Goal: Navigation & Orientation: Find specific page/section

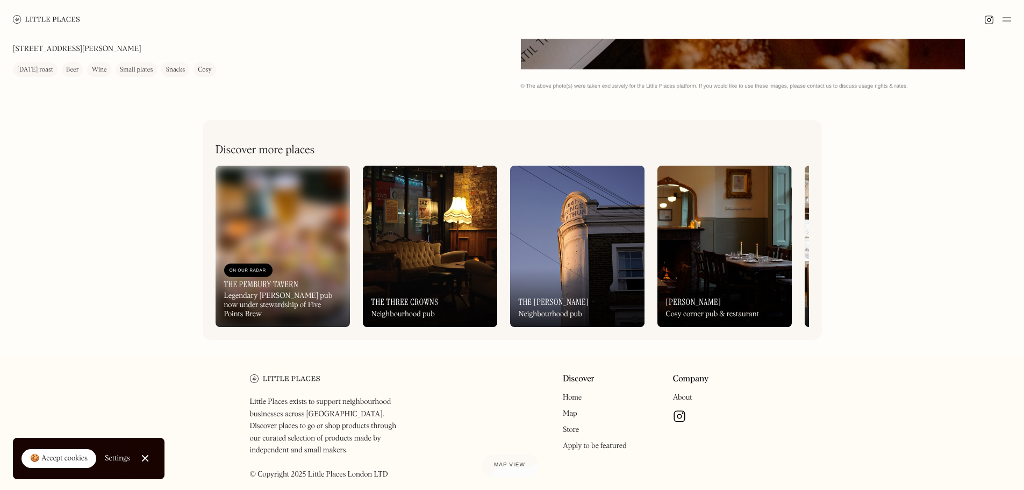
scroll to position [583, 0]
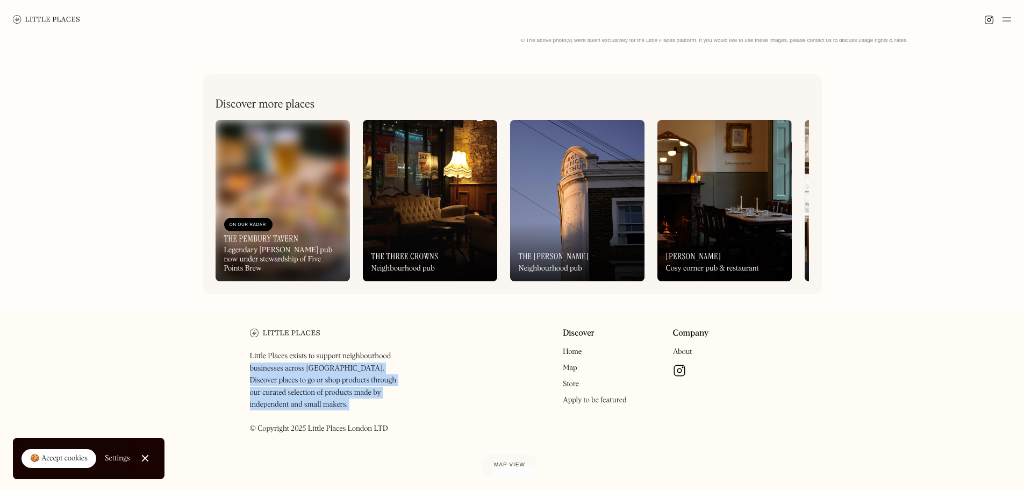
drag, startPoint x: 243, startPoint y: 371, endPoint x: 427, endPoint y: 413, distance: 188.7
click at [427, 413] on div "Little Places exists to support neighbourhood businesses across London. Discove…" at bounding box center [512, 402] width 550 height 182
click at [55, 455] on div "🍪 Accept cookies" at bounding box center [59, 458] width 58 height 11
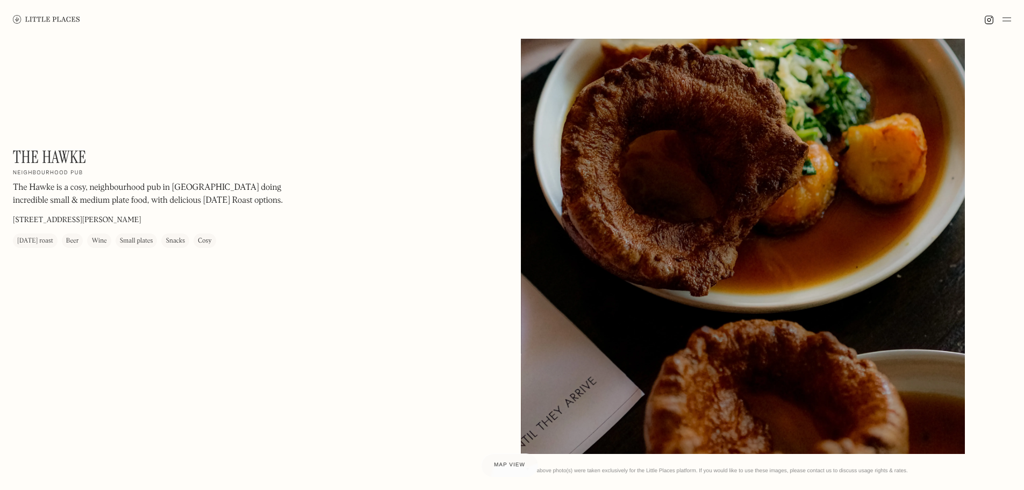
scroll to position [0, 0]
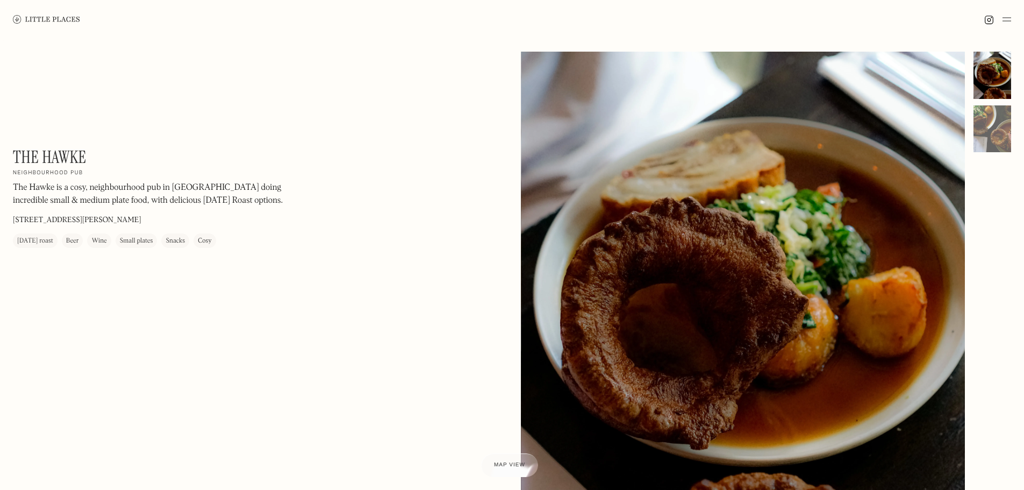
click at [56, 17] on img at bounding box center [46, 19] width 67 height 8
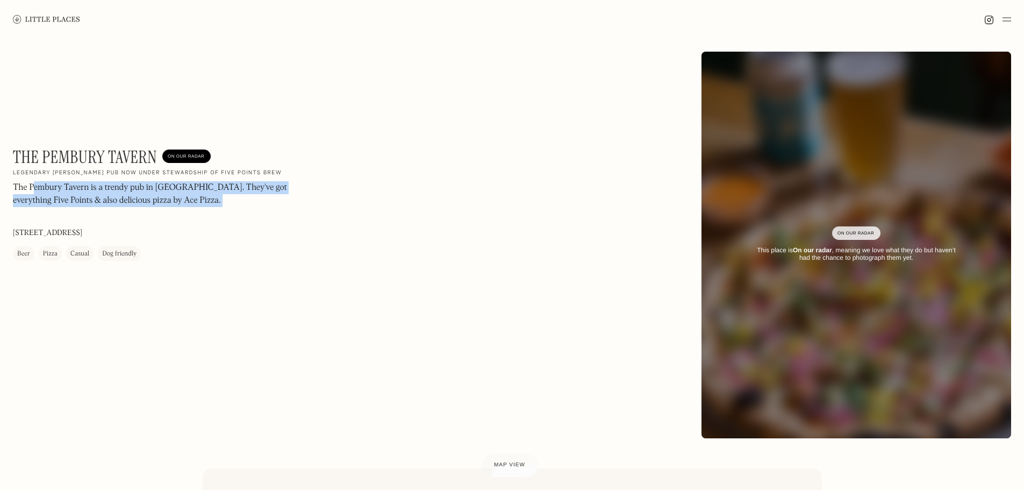
drag, startPoint x: 46, startPoint y: 191, endPoint x: 210, endPoint y: 213, distance: 165.3
click at [210, 213] on p "The Pembury Tavern is a trendy pub in Hackney. They've got everything Five Poin…" at bounding box center [158, 201] width 290 height 39
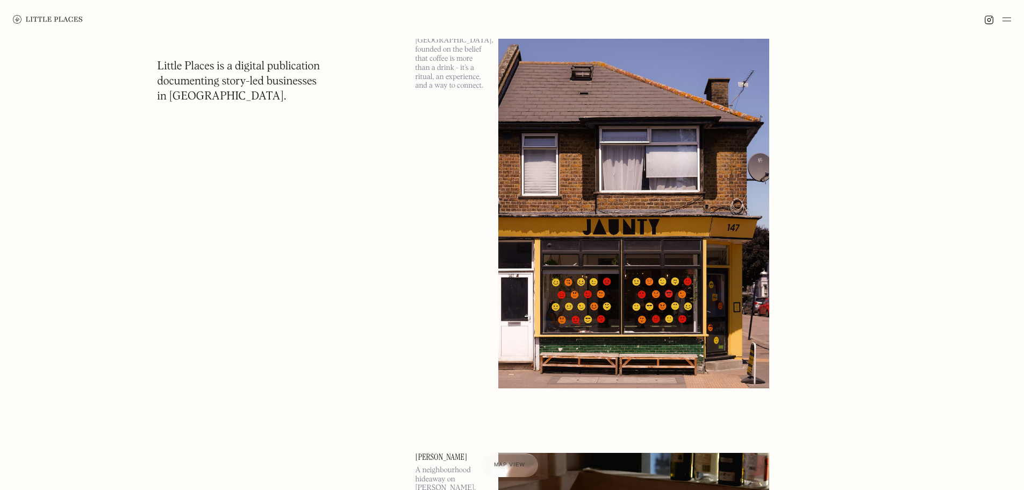
scroll to position [430, 0]
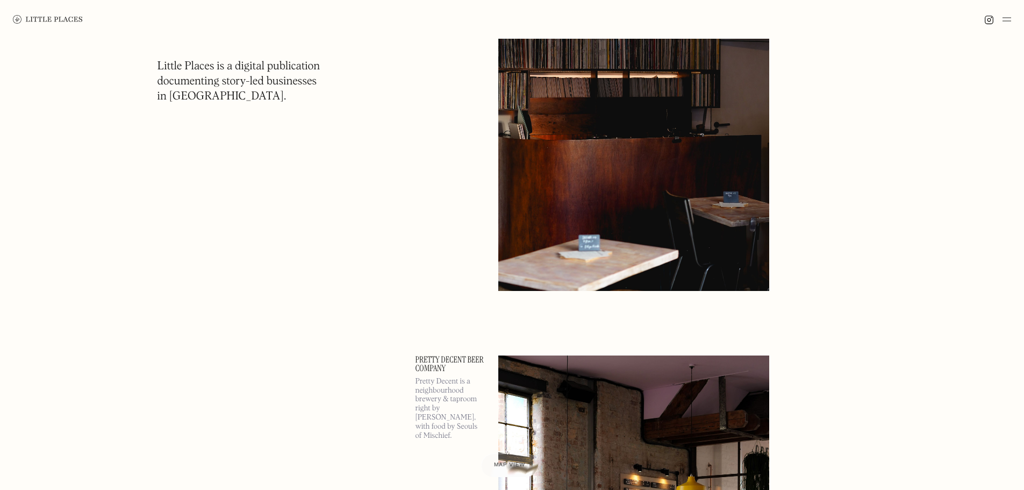
scroll to position [12953, 0]
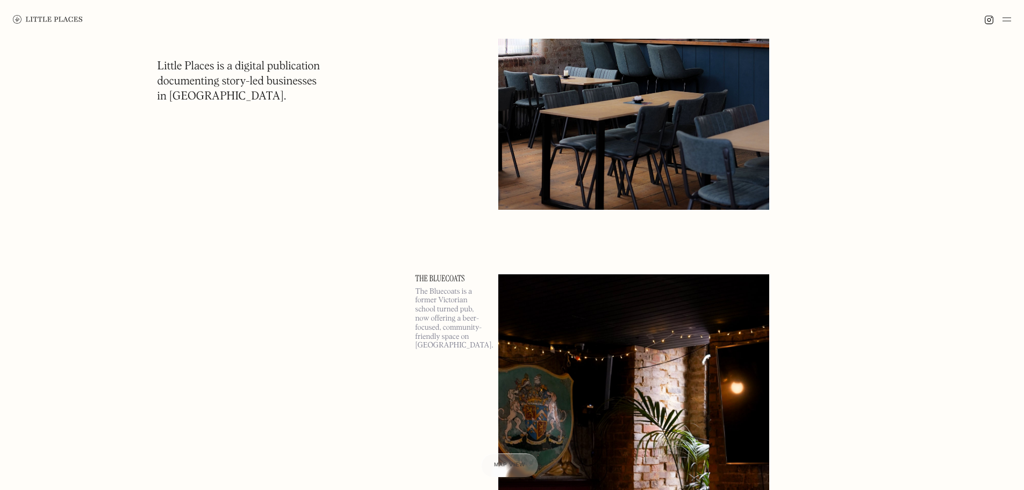
click at [15, 20] on img at bounding box center [48, 19] width 70 height 9
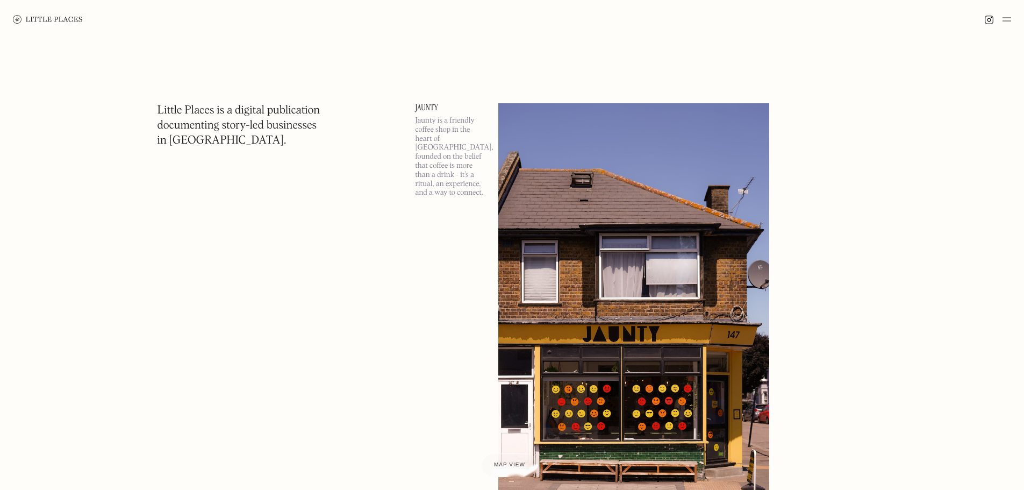
click at [1011, 16] on div at bounding box center [512, 19] width 1024 height 39
click at [1007, 21] on img at bounding box center [1006, 19] width 9 height 13
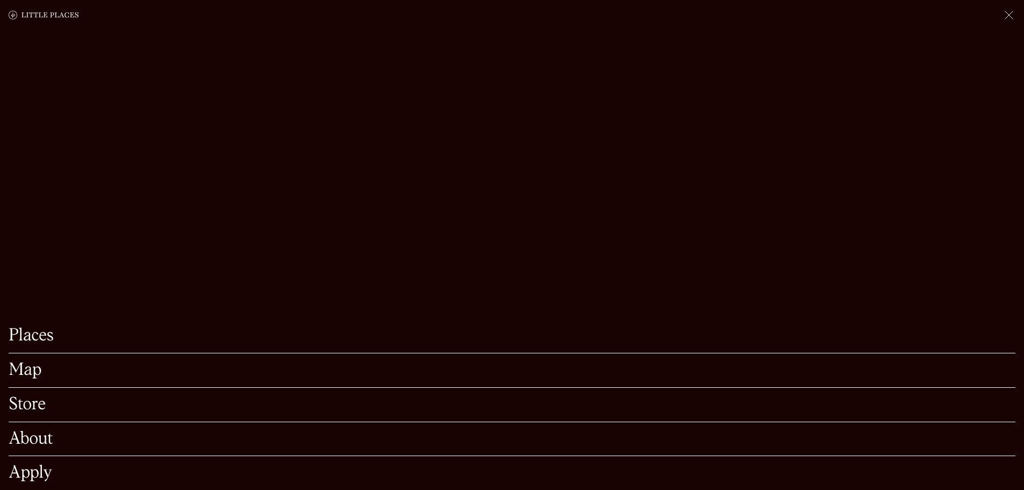
scroll to position [537, 0]
drag, startPoint x: 23, startPoint y: 18, endPoint x: 53, endPoint y: 5, distance: 32.5
click at [24, 18] on img at bounding box center [44, 15] width 70 height 13
click at [26, 330] on link "Places" at bounding box center [512, 335] width 1007 height 17
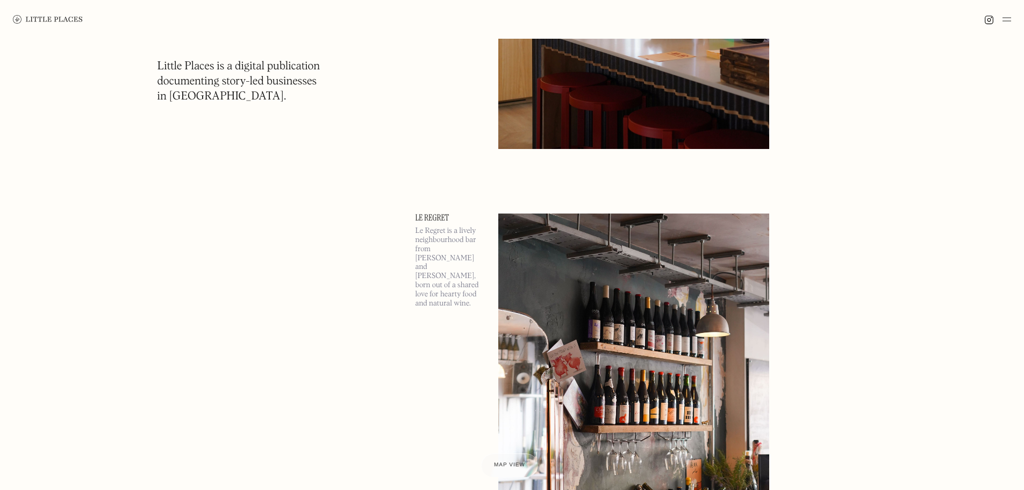
scroll to position [1827, 0]
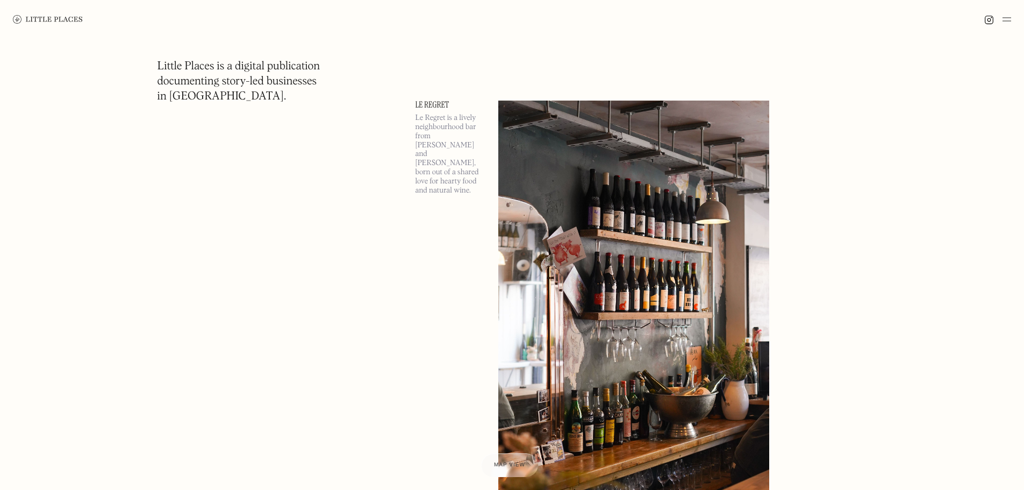
drag, startPoint x: 435, startPoint y: 116, endPoint x: 446, endPoint y: 183, distance: 68.1
click at [446, 183] on p "Le Regret is a lively neighbourhood bar from [PERSON_NAME] and [PERSON_NAME], b…" at bounding box center [450, 153] width 70 height 81
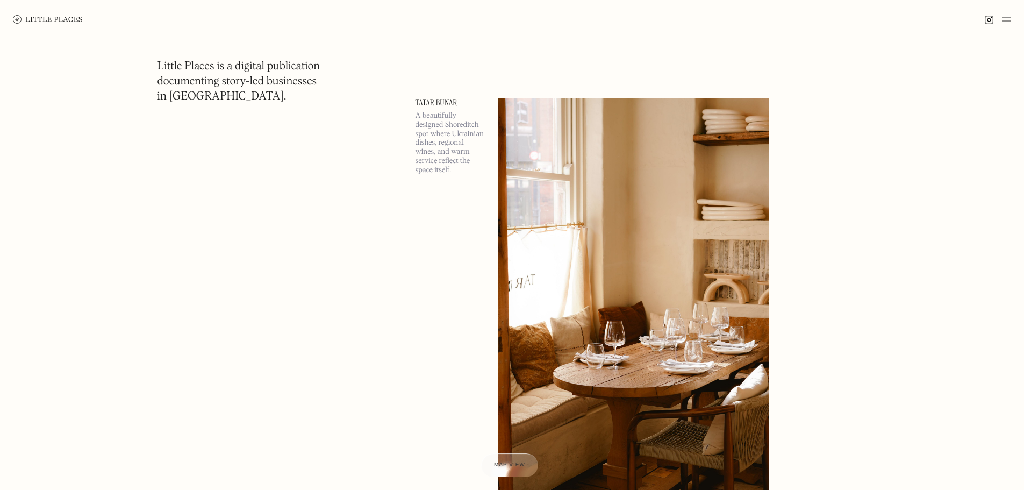
scroll to position [4569, 0]
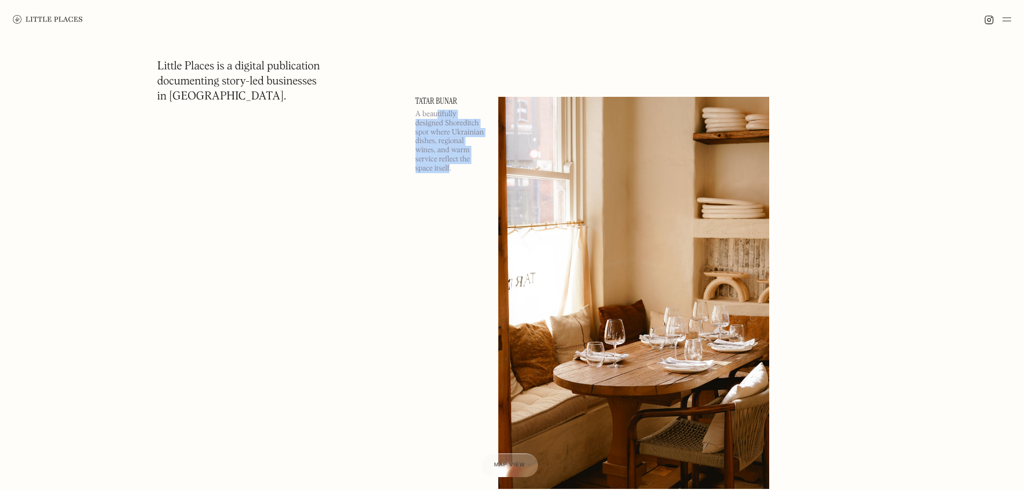
drag, startPoint x: 437, startPoint y: 117, endPoint x: 450, endPoint y: 180, distance: 64.2
click at [450, 180] on div "Tatar Bunar A beautifully designed Shoreditch spot where Ukrainian dishes, regi…" at bounding box center [450, 293] width 70 height 392
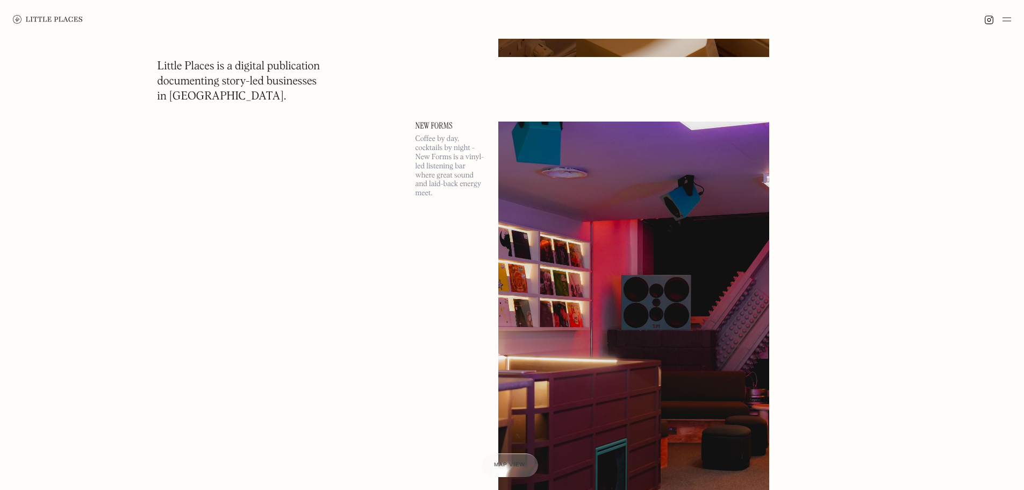
scroll to position [5966, 0]
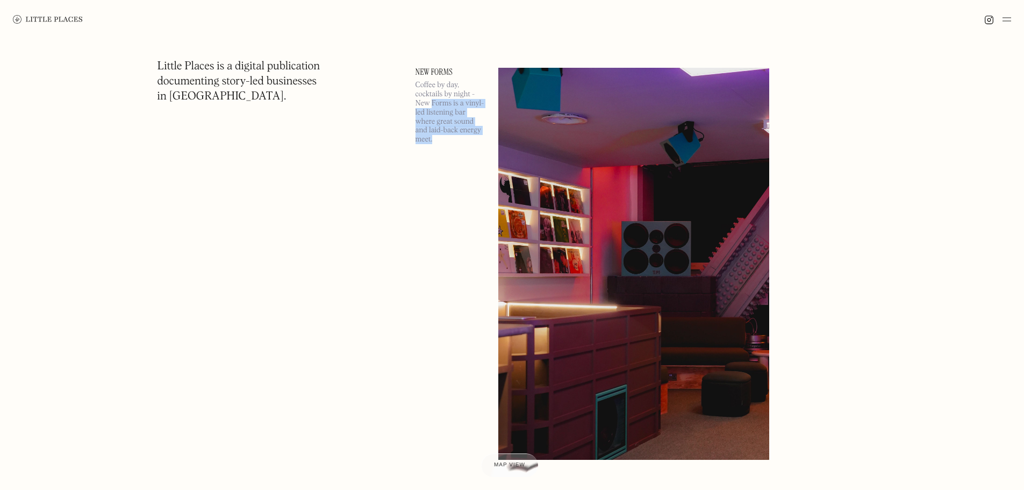
drag, startPoint x: 433, startPoint y: 104, endPoint x: 440, endPoint y: 140, distance: 36.6
click at [440, 140] on p "Coffee by day, cocktails by night - New Forms is a vinyl-led listening bar wher…" at bounding box center [450, 112] width 70 height 63
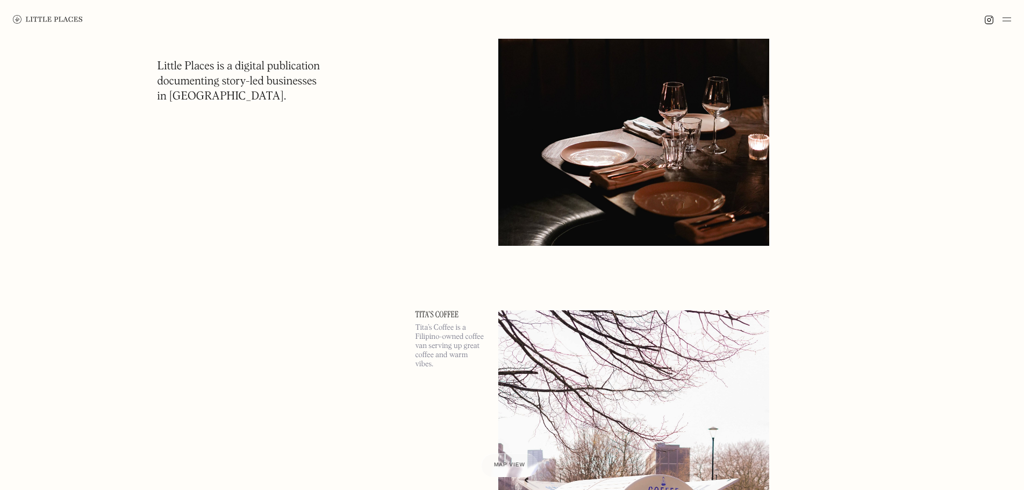
scroll to position [10535, 0]
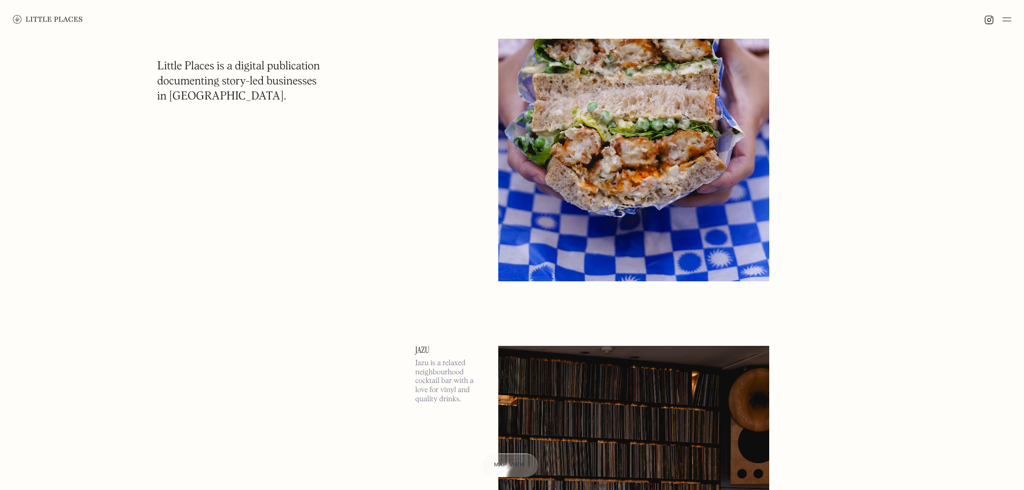
scroll to position [12029, 0]
